Goal: Book appointment/travel/reservation

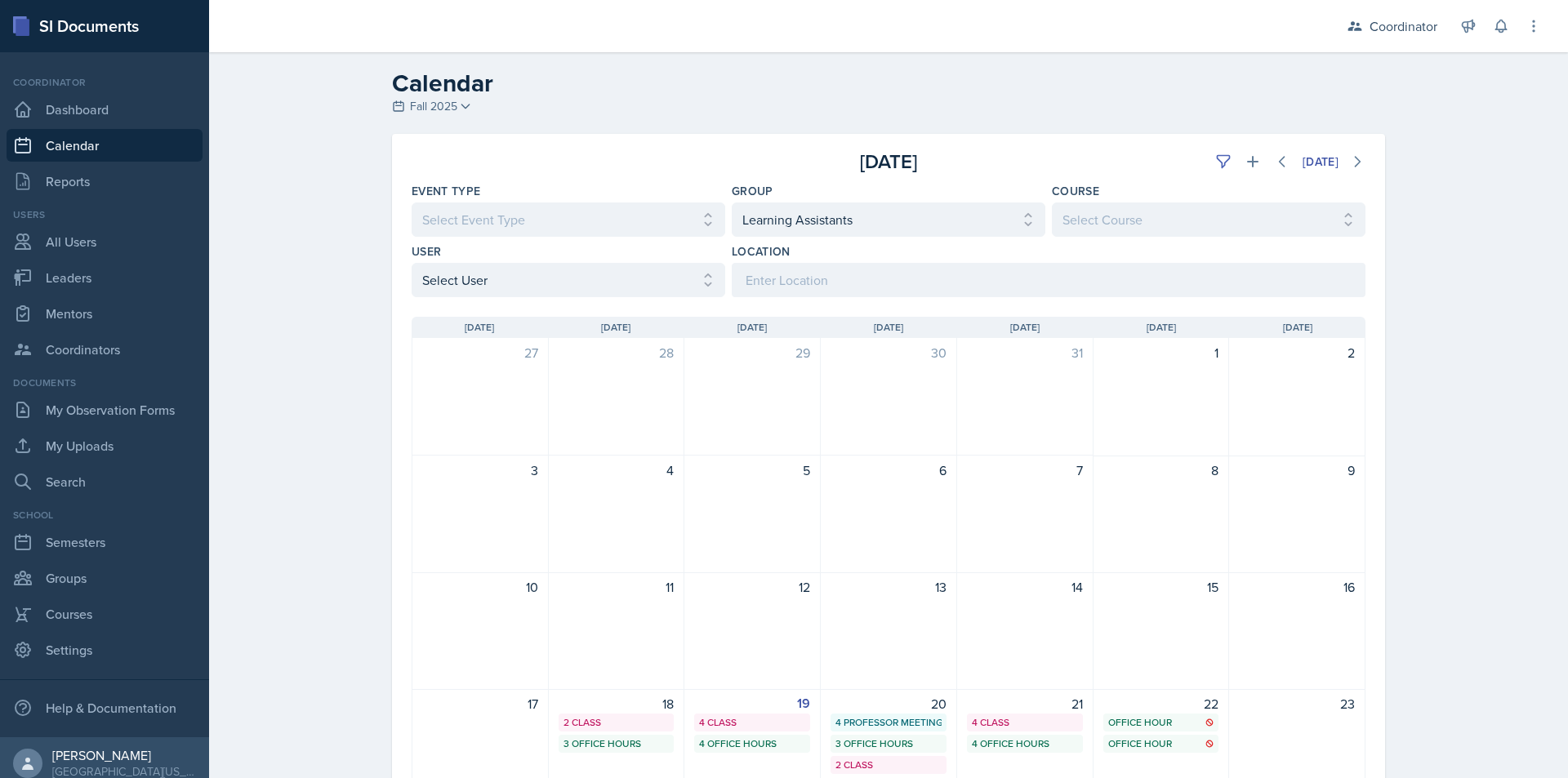
select select "19480abb-f0f7-4b68-be51-76a08af57529"
click at [531, 299] on div "[DATE] Sun [DATE] Mon [DATE] Tue [DATE] Wed [DATE] Thu [DATE] Fri [DATE] Sat 27…" at bounding box center [888, 678] width 993 height 763
click at [535, 278] on select "Select User All [PERSON_NAME] [PERSON_NAME] [PERSON_NAME] [PERSON_NAME] [PERSON…" at bounding box center [568, 280] width 313 height 34
select select "a17f9fd9-9411-4780-ab9d-ff5450b3e753"
click at [411, 263] on select "Select User All [PERSON_NAME] [PERSON_NAME] [PERSON_NAME] [PERSON_NAME] [PERSON…" at bounding box center [568, 280] width 313 height 34
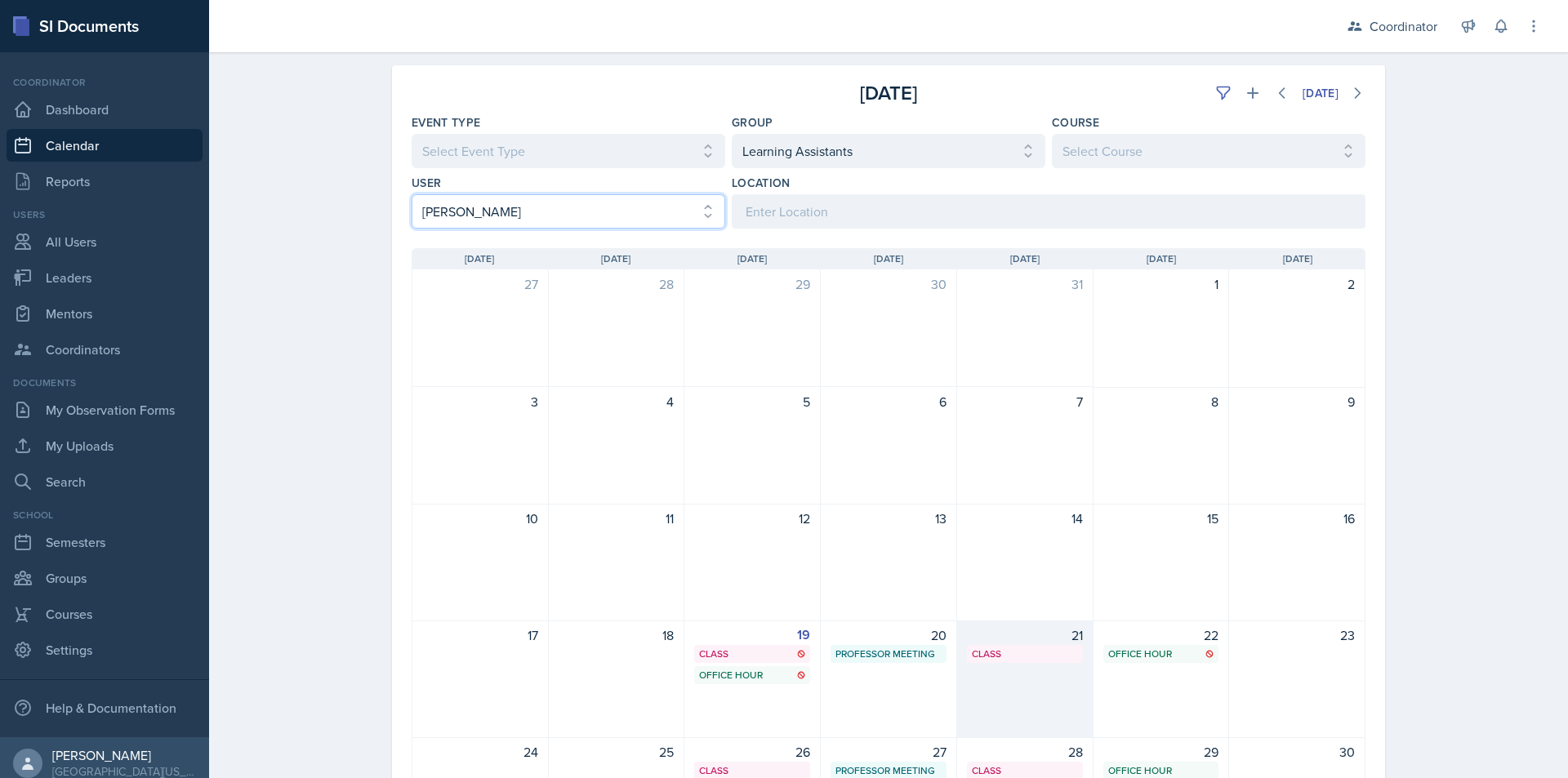
scroll to position [163, 0]
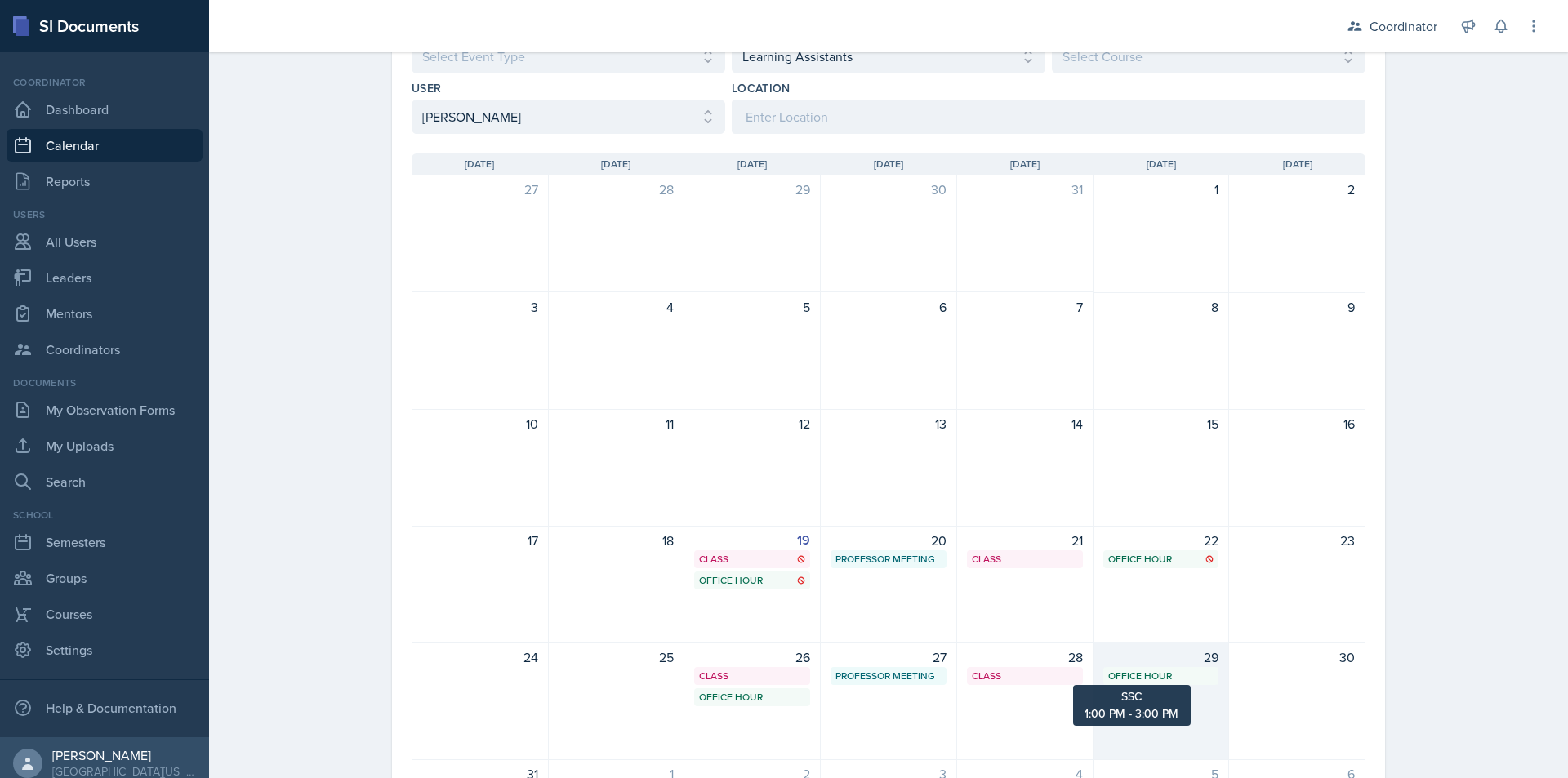
click at [1143, 678] on div "Office Hour" at bounding box center [1161, 676] width 106 height 14
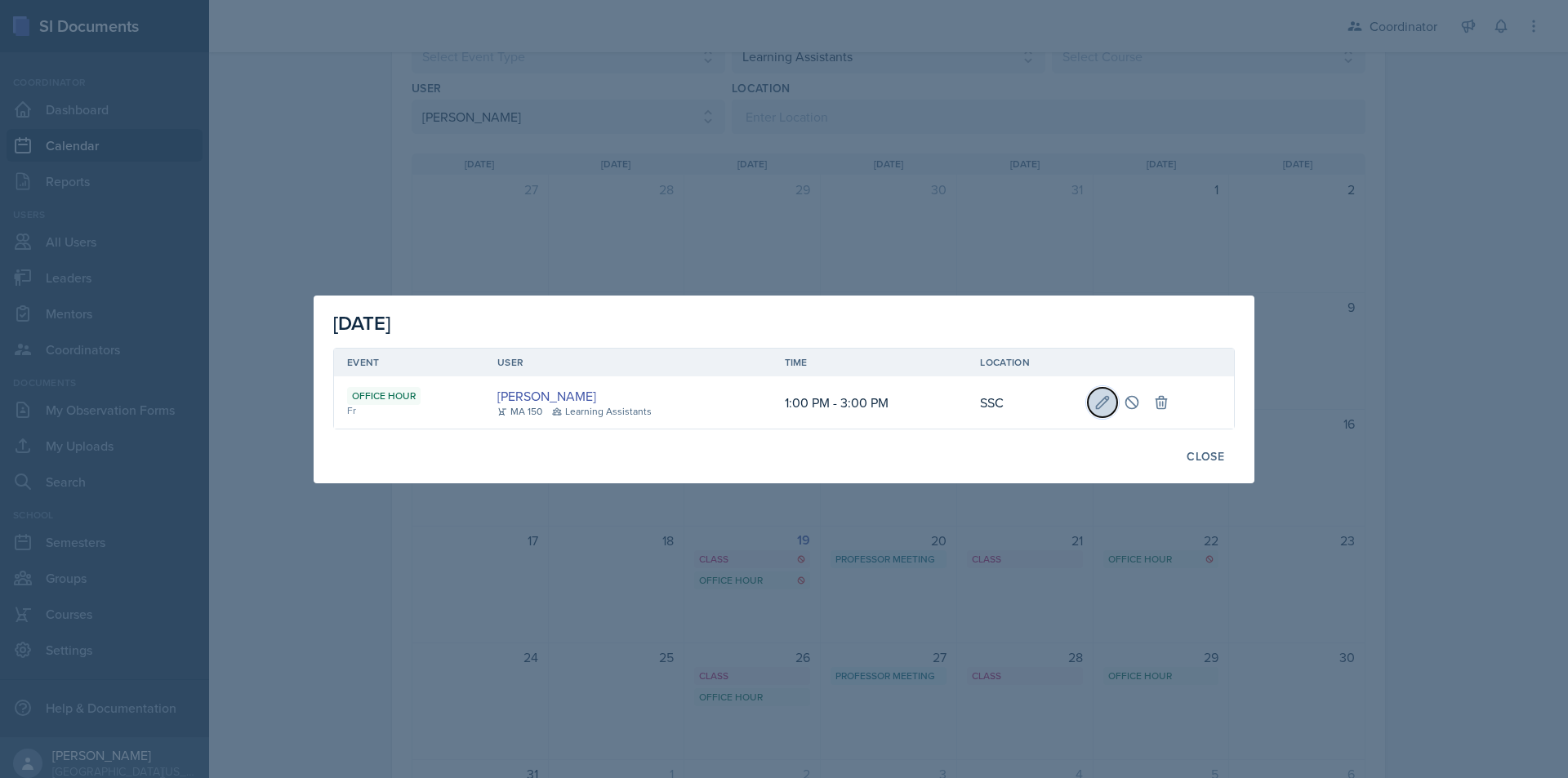
click at [1102, 398] on icon at bounding box center [1102, 402] width 16 height 16
select select "711e3089-b526-4ace-8ef7-b628edcb7570"
select select "1"
select select "3"
select select "0"
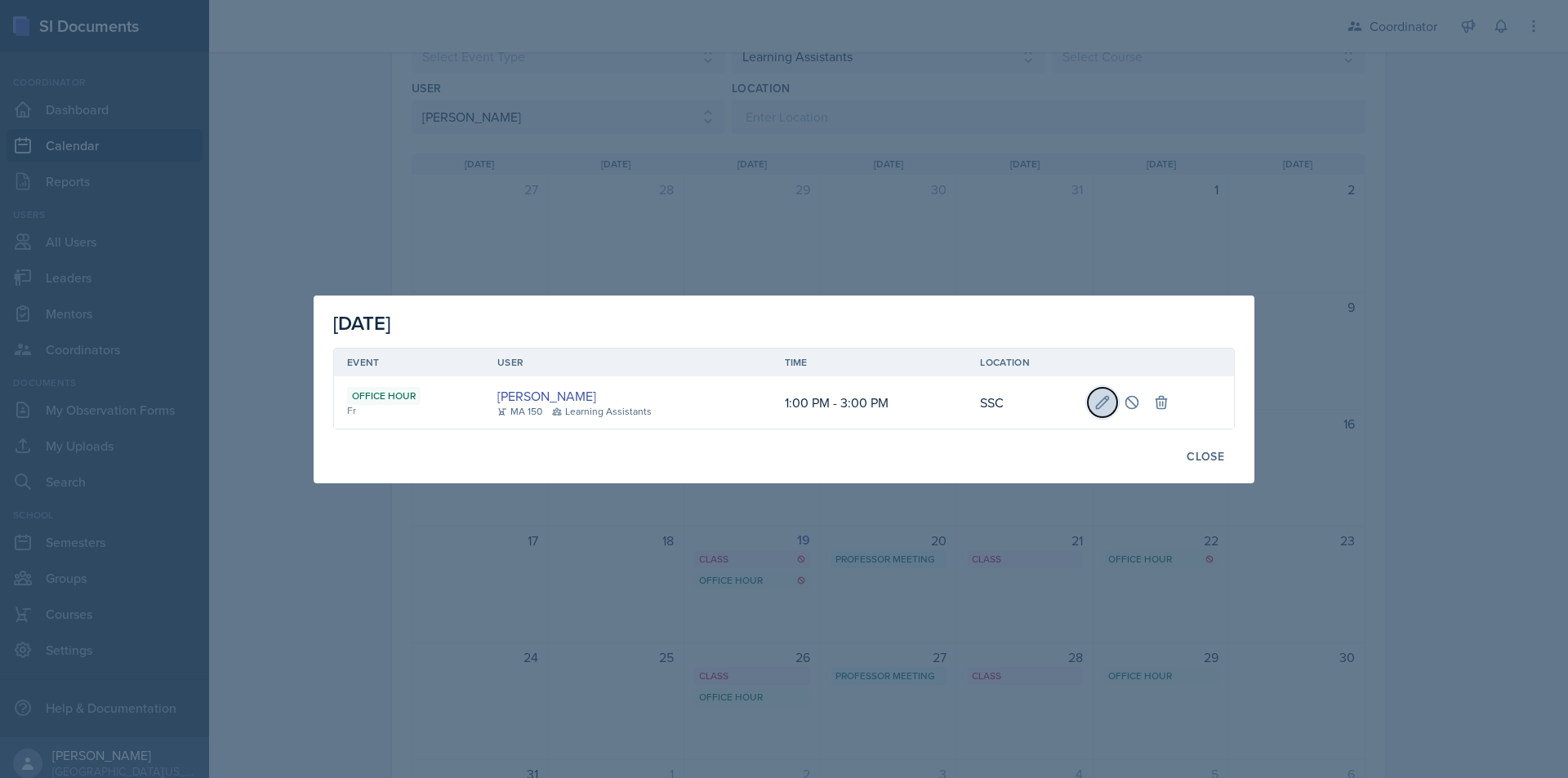
type input "SSC"
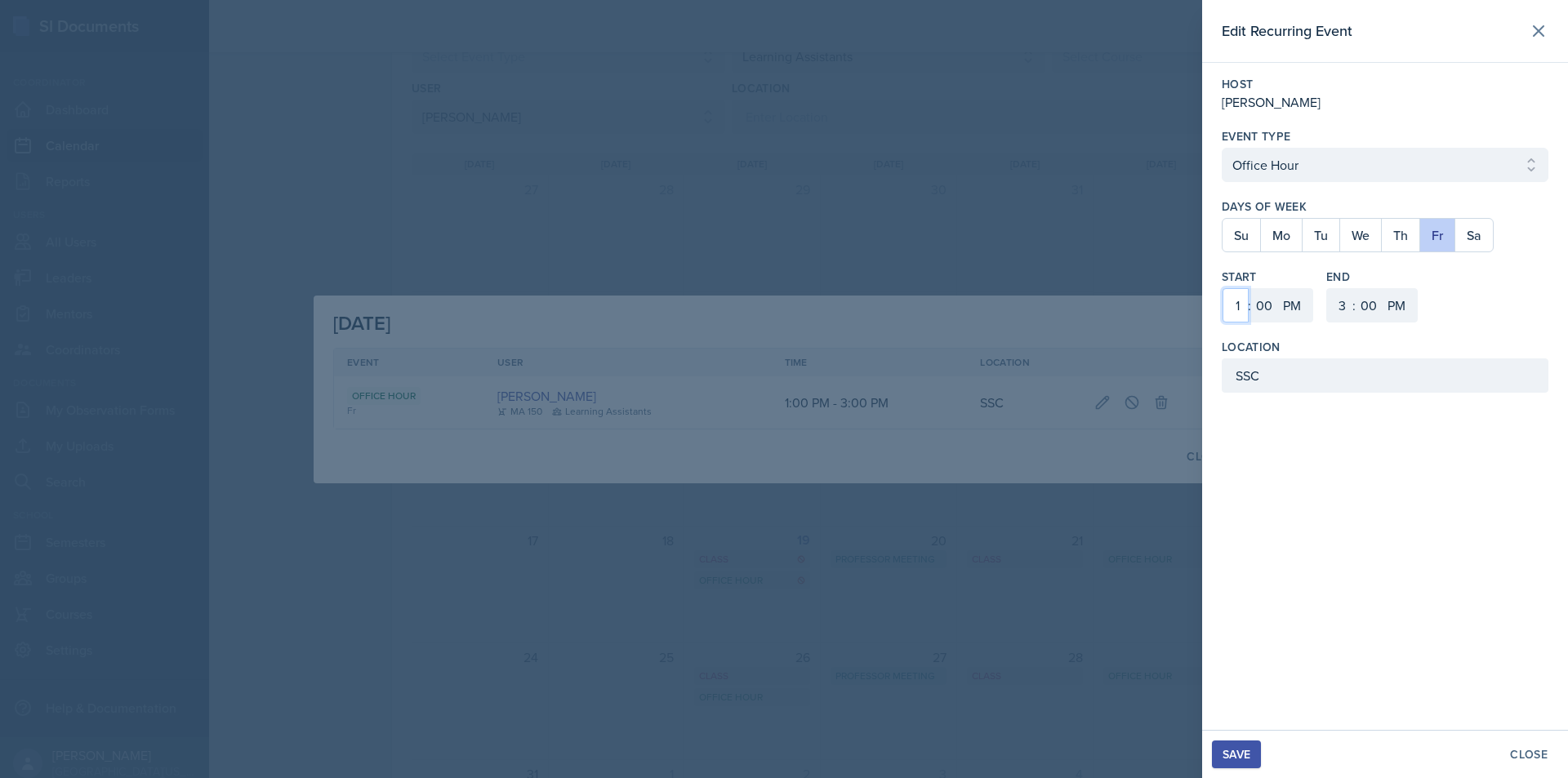
drag, startPoint x: 1239, startPoint y: 300, endPoint x: 1241, endPoint y: 311, distance: 11.2
click at [1239, 300] on select "1 2 3 4 5 6 7 8 9 10 11 12" at bounding box center [1235, 306] width 26 height 34
select select "2"
click at [1222, 289] on select "1 2 3 4 5 6 7 8 9 10 11 12" at bounding box center [1235, 306] width 26 height 34
click at [1236, 752] on div "Save" at bounding box center [1236, 754] width 28 height 13
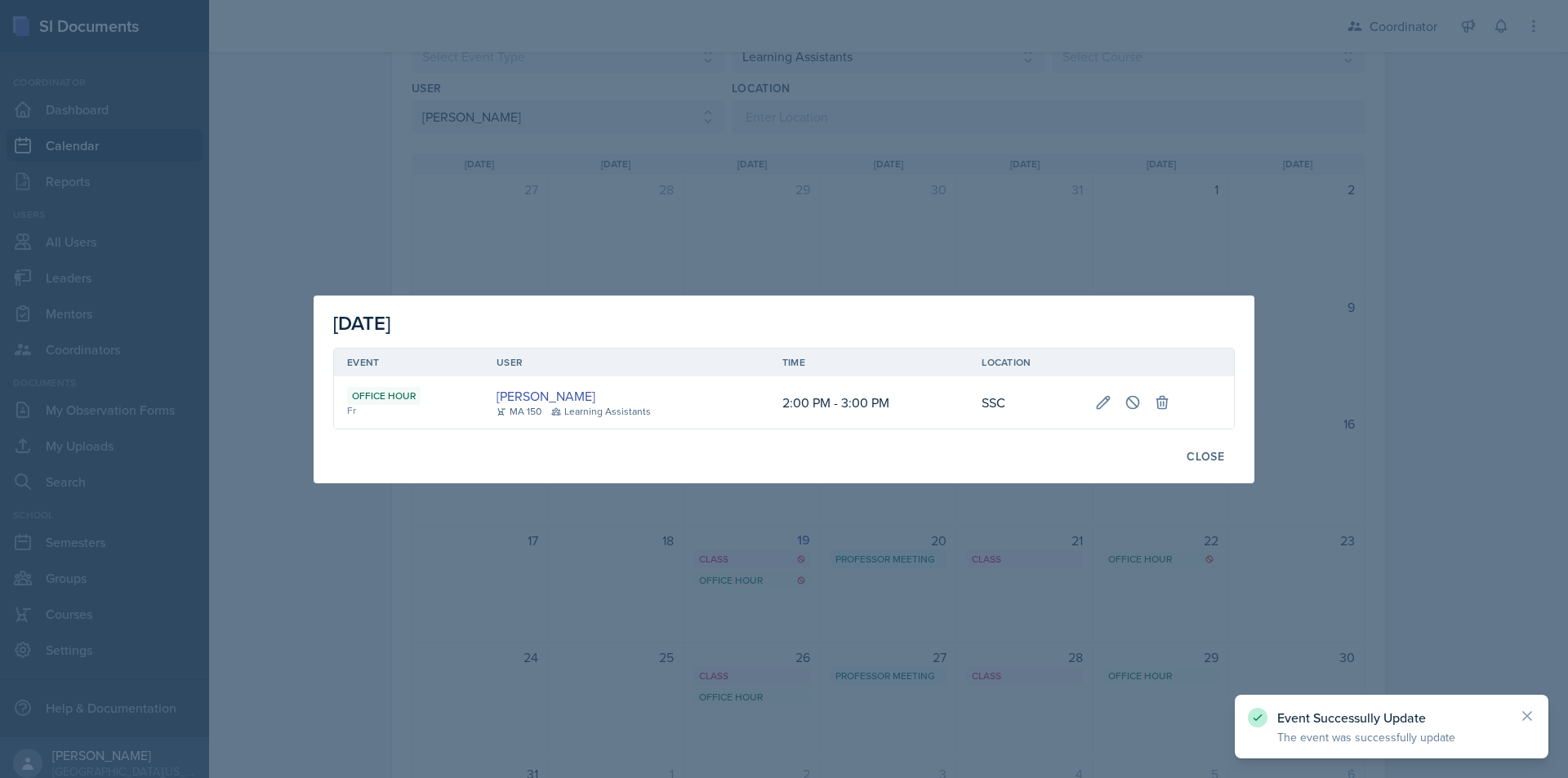
click at [1187, 636] on div at bounding box center [784, 389] width 1568 height 778
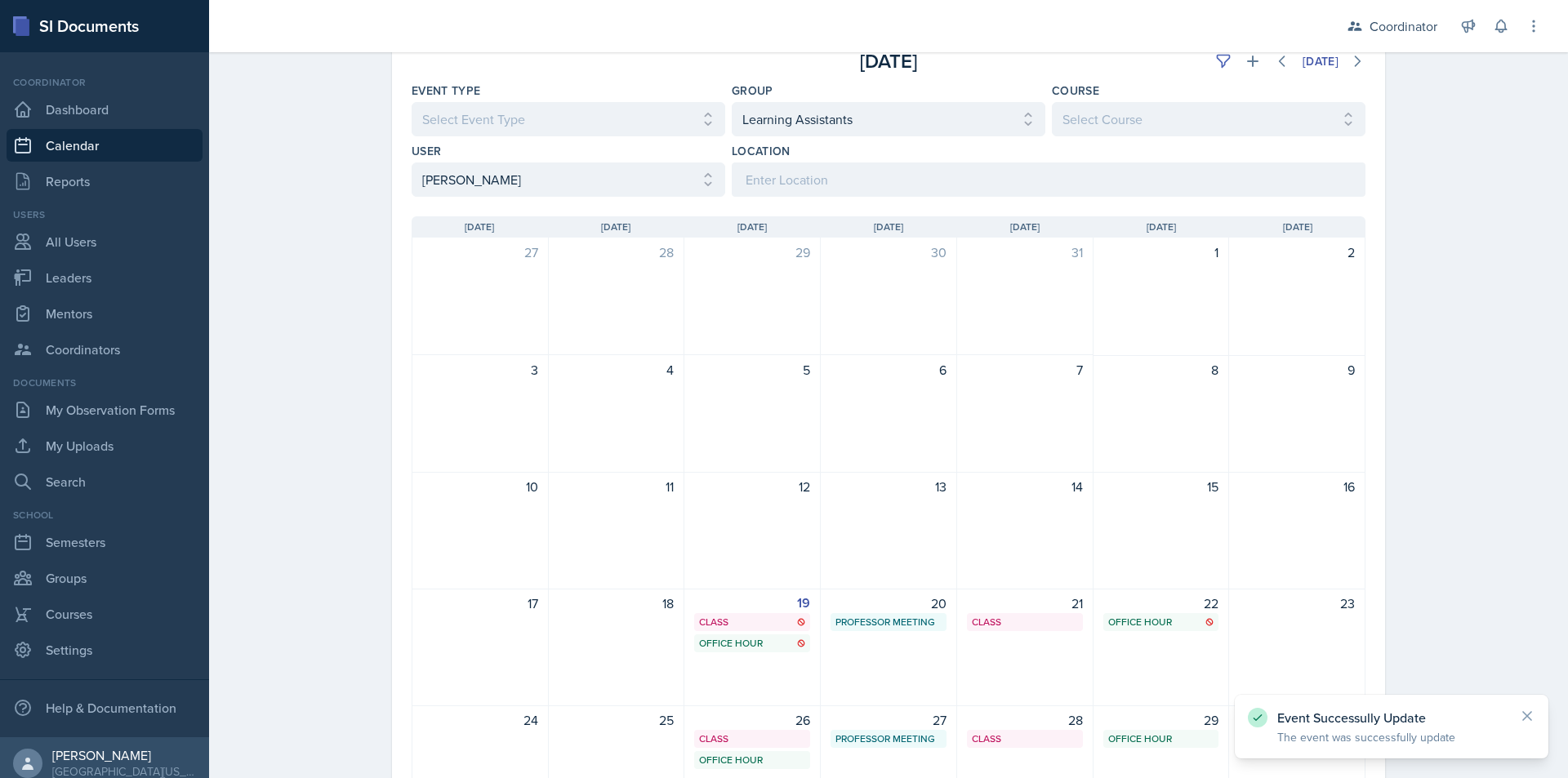
scroll to position [82, 0]
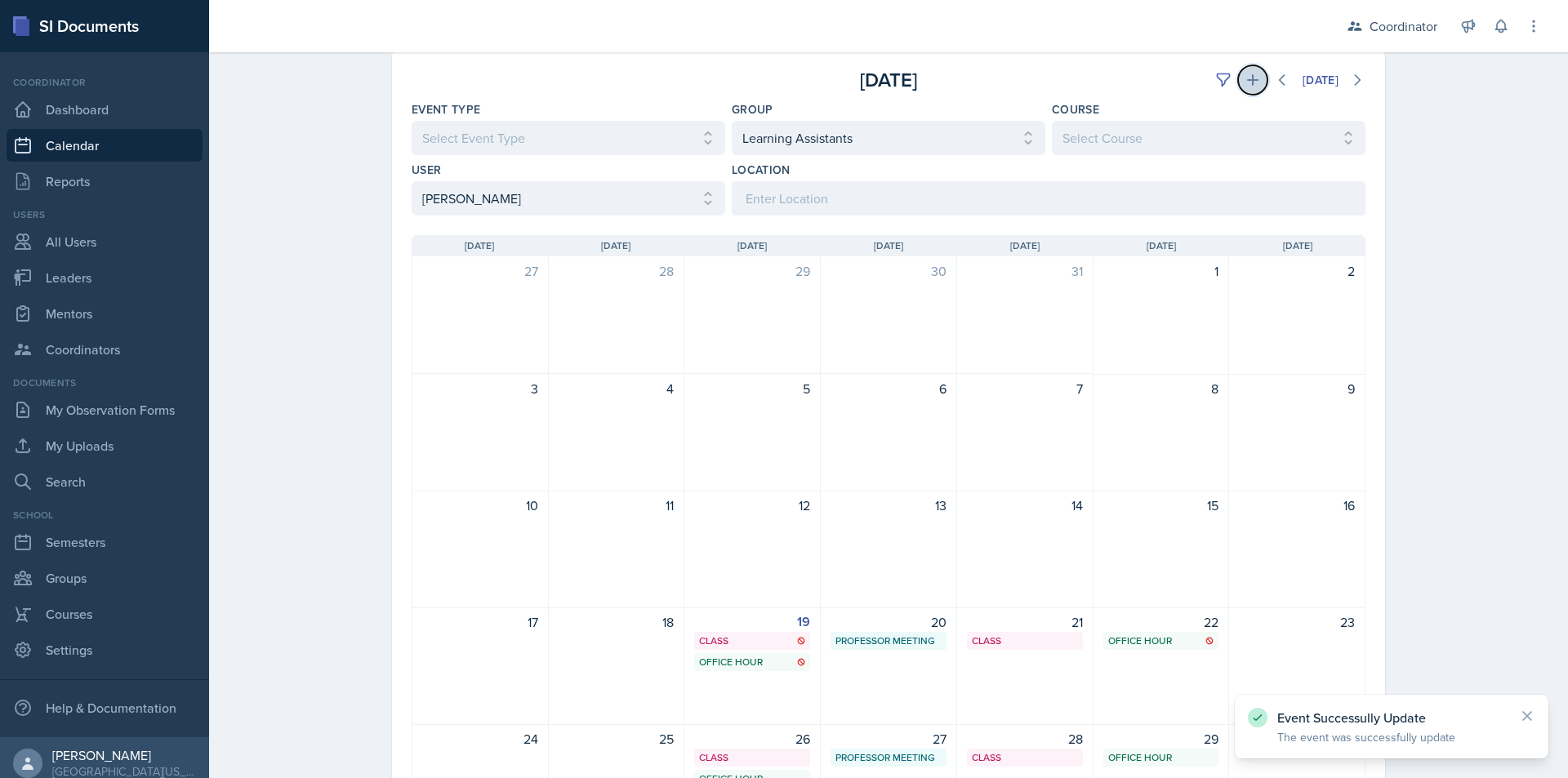
click at [1245, 85] on icon at bounding box center [1252, 79] width 16 height 16
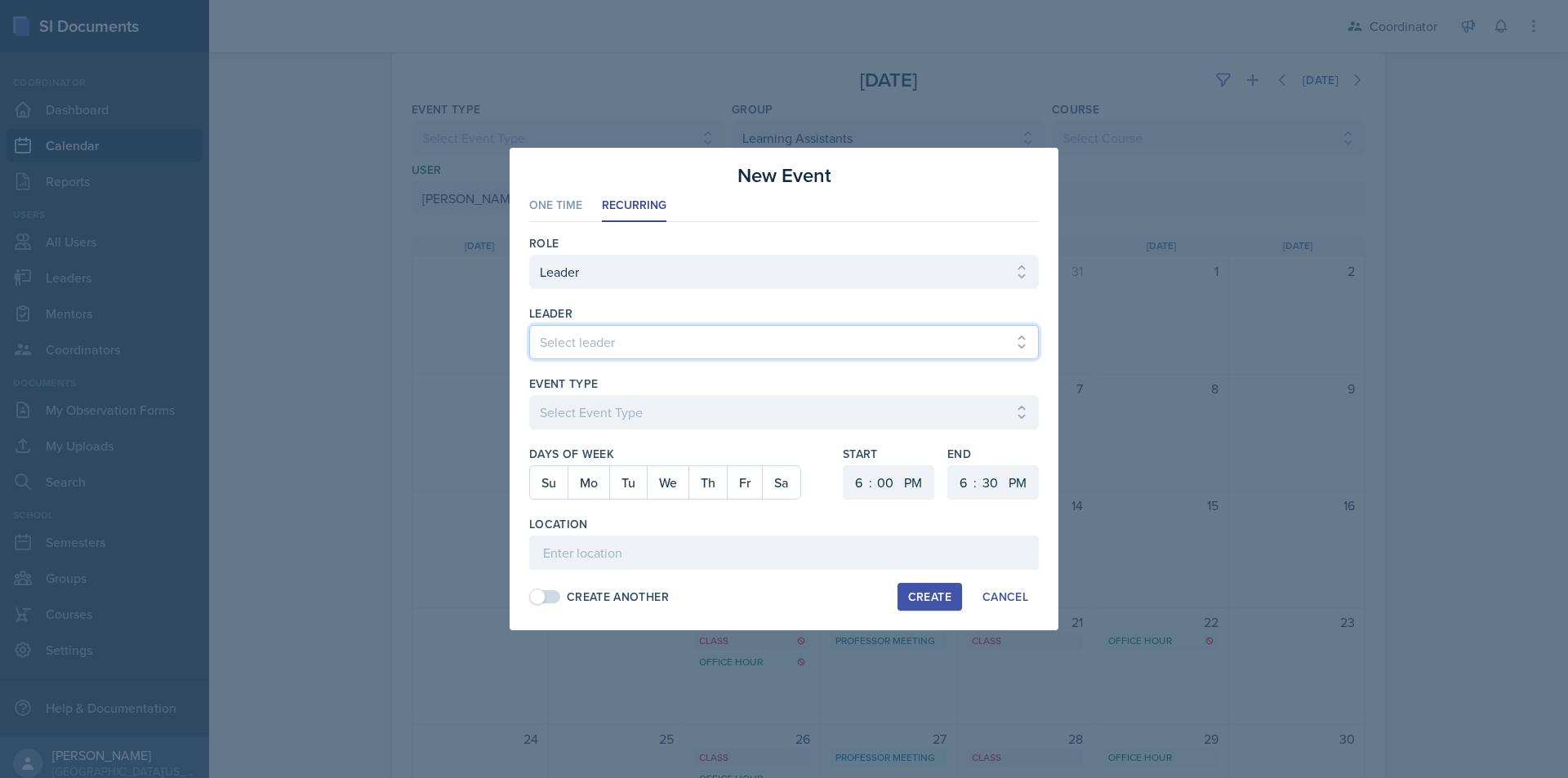
click at [623, 341] on select "Select leader [PERSON_NAME] [PERSON_NAME] [PERSON_NAME] [PERSON_NAME] [PERSON_N…" at bounding box center [784, 342] width 510 height 34
select select "16f06545-86aa-43e6-b653-f973e47f63eb"
click at [529, 325] on select "Select leader [PERSON_NAME] [PERSON_NAME] [PERSON_NAME] [PERSON_NAME] [PERSON_N…" at bounding box center [784, 342] width 510 height 34
click at [586, 415] on select "Select Event Type Admin Office Hour Cal Workshop Class Class Announcement LA Pe…" at bounding box center [784, 412] width 510 height 34
select select "711e3089-b526-4ace-8ef7-b628edcb7570"
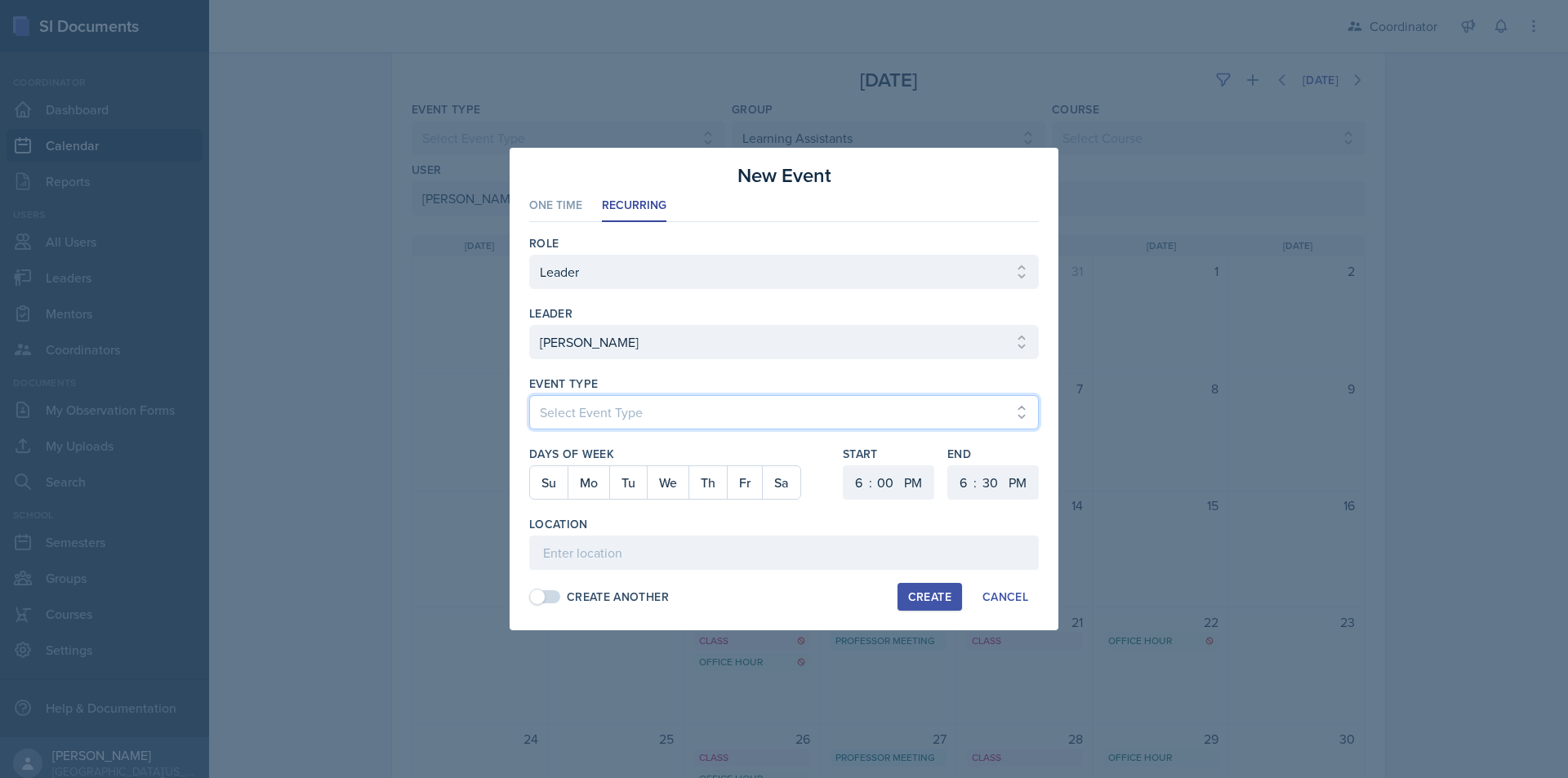
click at [529, 395] on select "Select Event Type Admin Office Hour Cal Workshop Class Class Announcement LA Pe…" at bounding box center [784, 412] width 510 height 34
click at [712, 484] on button "Th" at bounding box center [707, 483] width 38 height 32
click at [854, 483] on select "1 2 3 4 5 6 7 8 9 10 11 12" at bounding box center [856, 483] width 26 height 34
select select "3"
click at [844, 466] on select "1 2 3 4 5 6 7 8 9 10 11 12" at bounding box center [856, 483] width 26 height 34
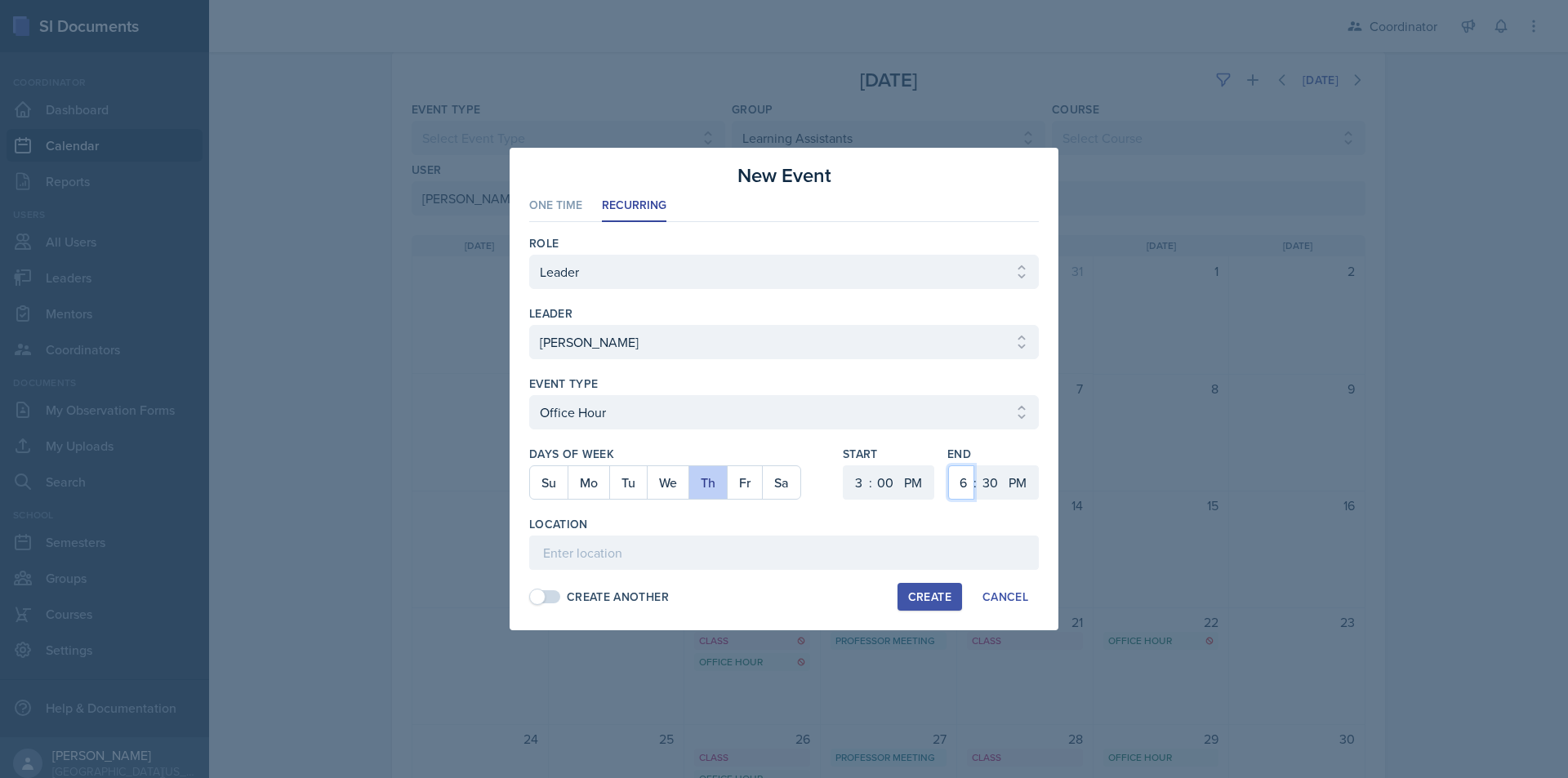
click at [970, 483] on select "1 2 3 4 5 6 7 8 9 10 11 12" at bounding box center [961, 483] width 26 height 34
select select "4"
click at [948, 466] on select "1 2 3 4 5 6 7 8 9 10 11 12" at bounding box center [961, 483] width 26 height 34
drag, startPoint x: 987, startPoint y: 483, endPoint x: 990, endPoint y: 468, distance: 15.3
click at [988, 483] on select "00 05 10 15 20 25 30 35 40 45 50 55" at bounding box center [989, 483] width 26 height 34
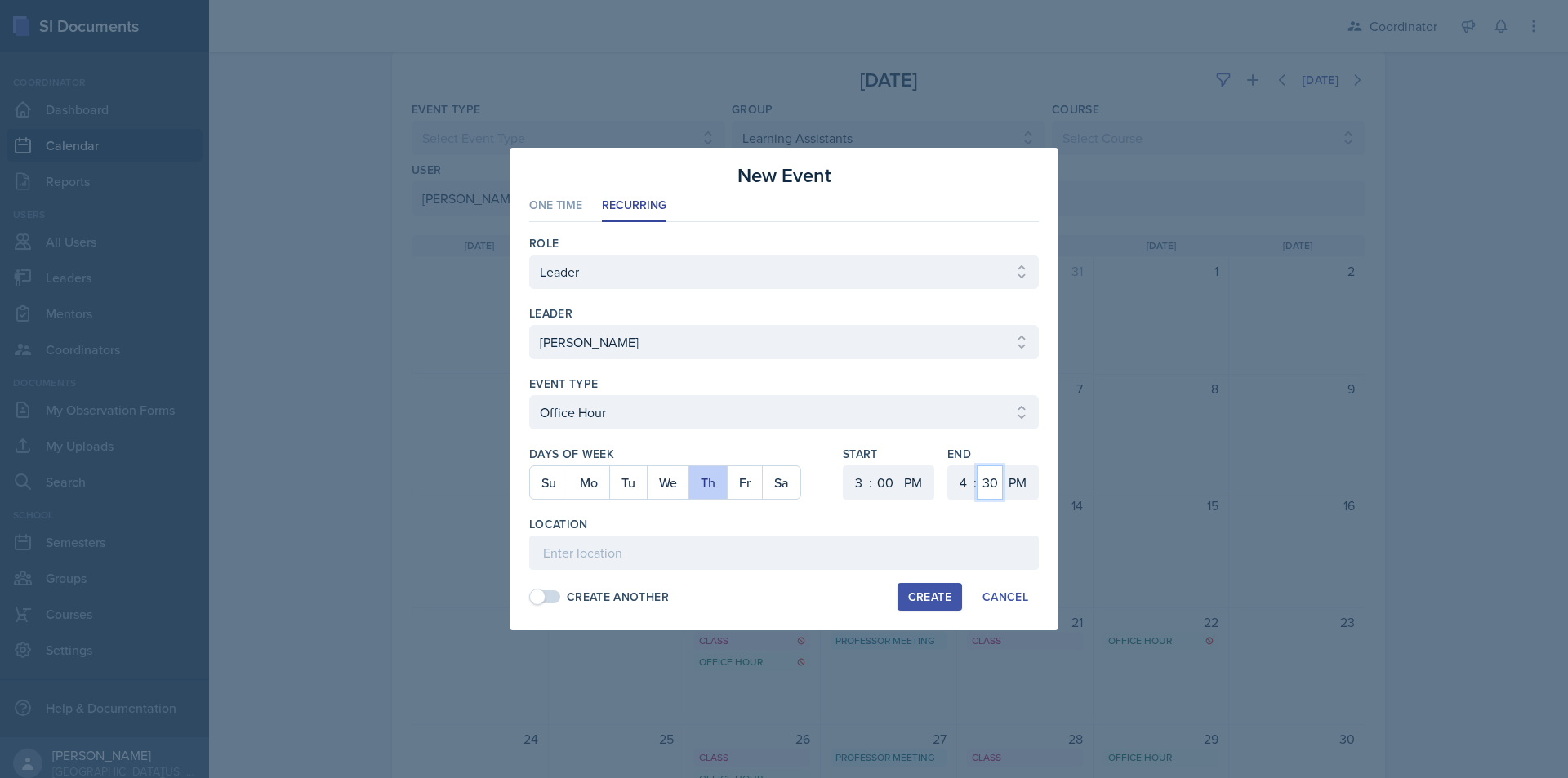
select select "0"
click at [976, 466] on select "00 05 10 15 20 25 30 35 40 45 50 55" at bounding box center [989, 483] width 26 height 34
click at [713, 542] on input at bounding box center [784, 552] width 510 height 34
type input "SSC"
click at [930, 586] on button "Create" at bounding box center [930, 597] width 65 height 28
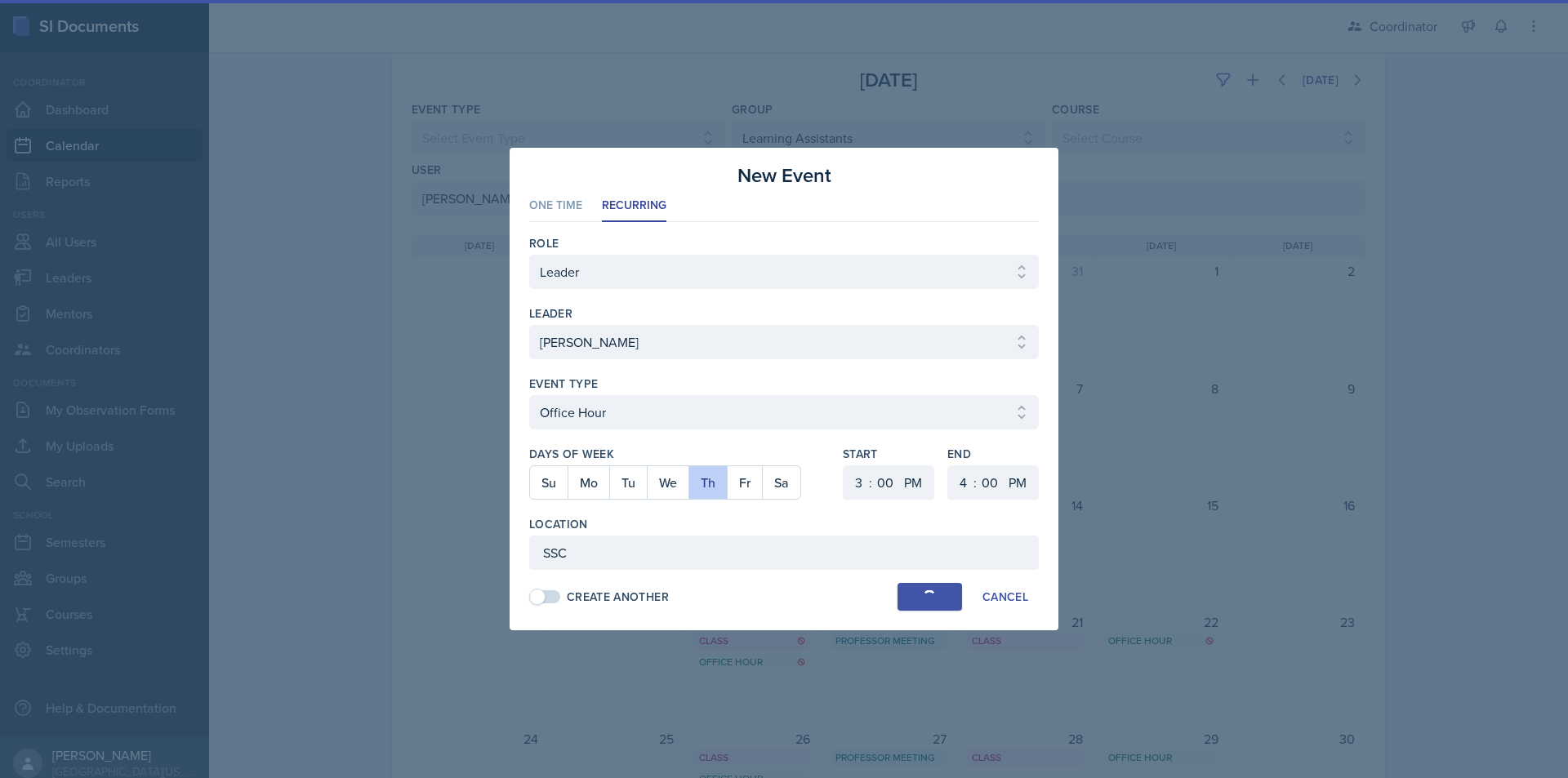
select select
select select "6"
select select "30"
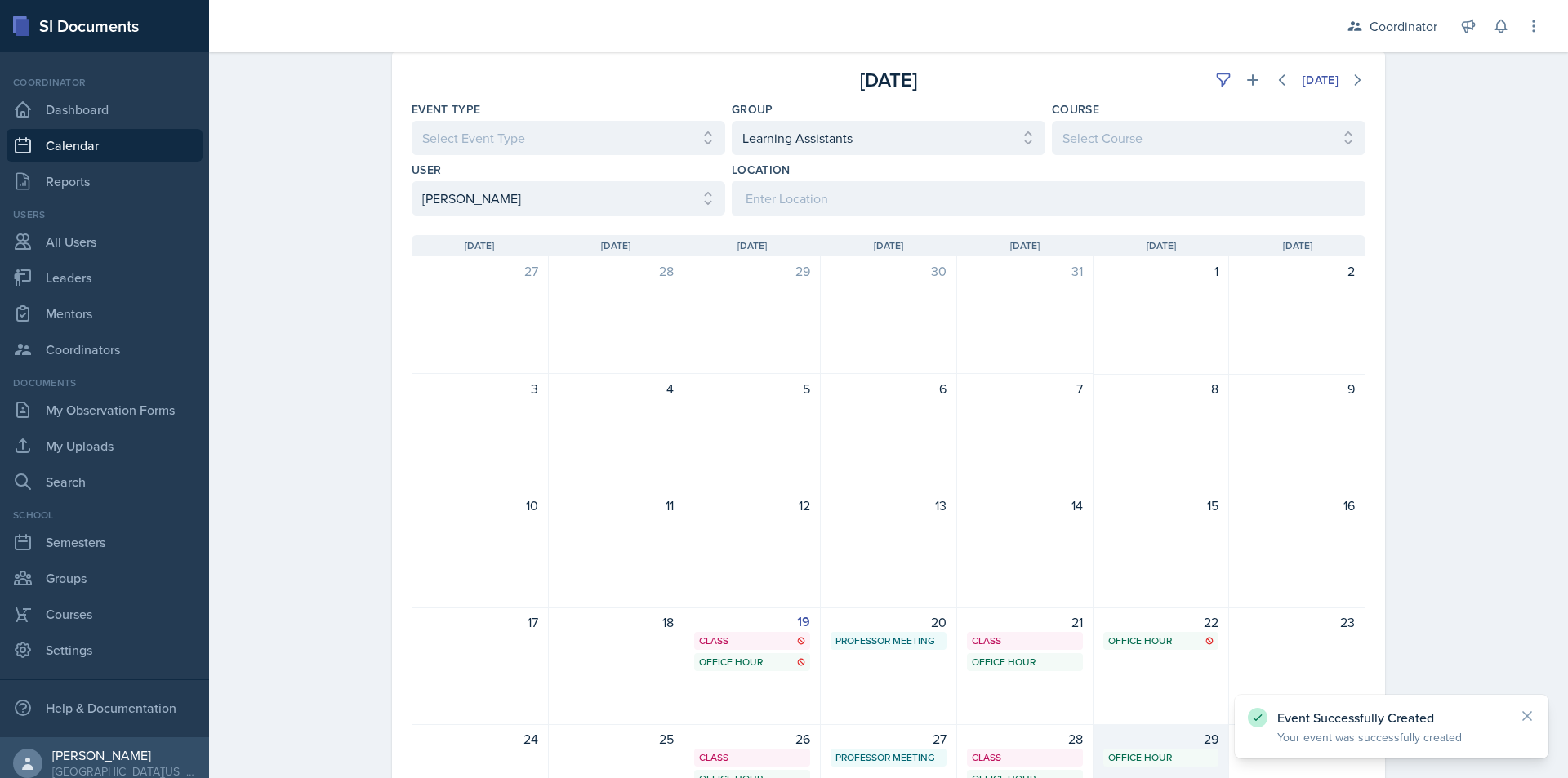
click at [1127, 749] on div "Office Hour SSC 2:00 PM - 3:00 PM" at bounding box center [1161, 758] width 116 height 18
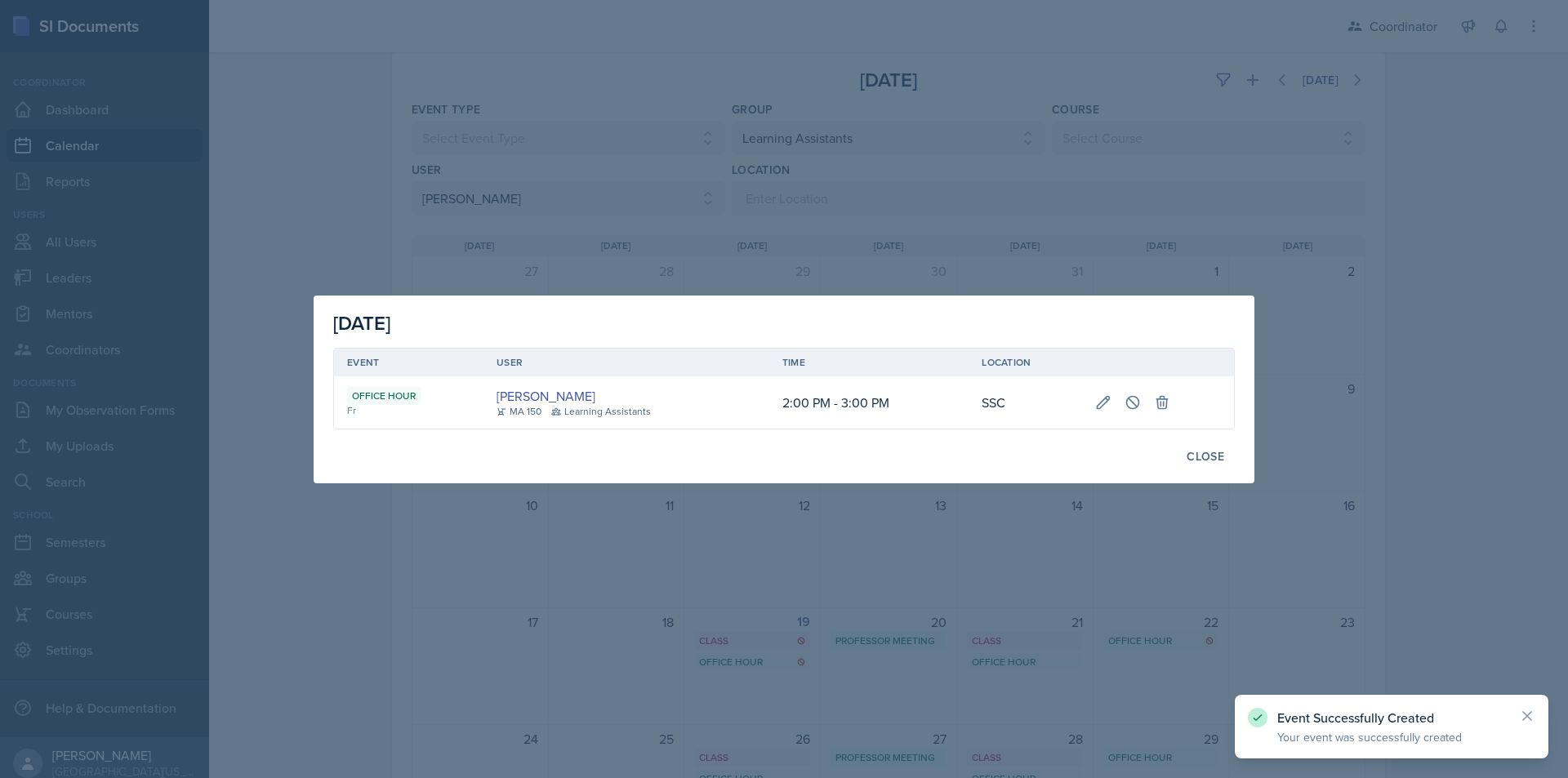
click at [533, 507] on div at bounding box center [784, 389] width 1568 height 778
